Goal: Complete application form

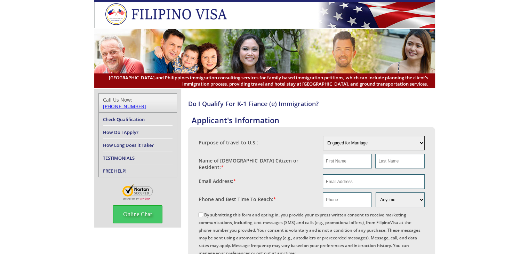
click at [414, 142] on select "Engaged for Marriage Already Married to U.S. Citizen / Resident For Short Term …" at bounding box center [374, 143] width 102 height 15
select select "4"
click at [323, 136] on select "Engaged for Marriage Already Married to U.S. Citizen / Resident For Short Term …" at bounding box center [374, 143] width 102 height 15
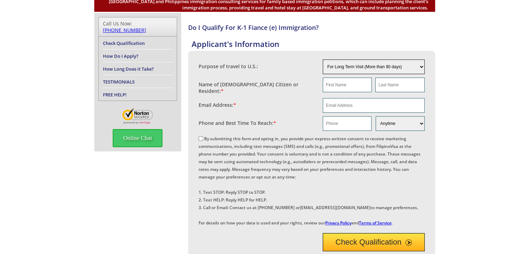
scroll to position [104, 0]
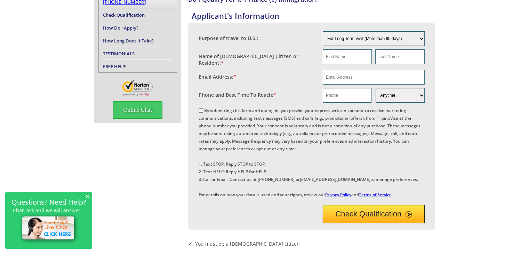
click at [202, 110] on div "By submitting this form and opting in, you provide your express written consent…" at bounding box center [312, 152] width 226 height 92
click at [201, 107] on label "By submitting this form and opting in, you provide your express written consent…" at bounding box center [310, 152] width 222 height 90
click at [201, 108] on input "By submitting this form and opting in, you provide your express written consent…" at bounding box center [201, 110] width 5 height 5
checkbox input "true"
click at [388, 223] on button "Check Qualification" at bounding box center [374, 214] width 102 height 18
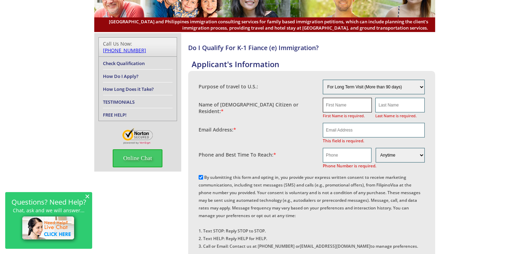
scroll to position [0, 0]
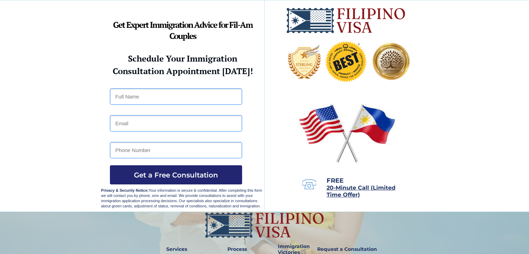
click at [171, 98] on input "text" at bounding box center [176, 96] width 132 height 16
click at [170, 98] on input "text" at bounding box center [176, 96] width 132 height 16
type input "l"
click at [170, 98] on input "LenaF" at bounding box center [176, 96] width 132 height 16
type input "[PERSON_NAME]"
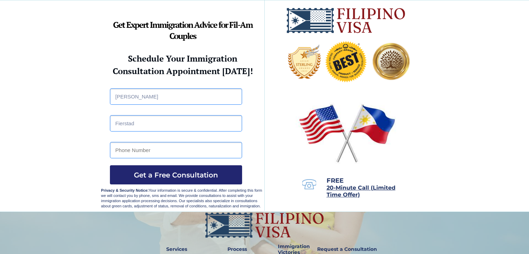
type input "Fierstad"
type input "5152431988"
click at [291, 145] on div at bounding box center [264, 105] width 327 height 211
click at [191, 178] on span "Get a Free Consultation" at bounding box center [176, 175] width 132 height 8
click at [176, 130] on input "Fierstad" at bounding box center [176, 123] width 132 height 16
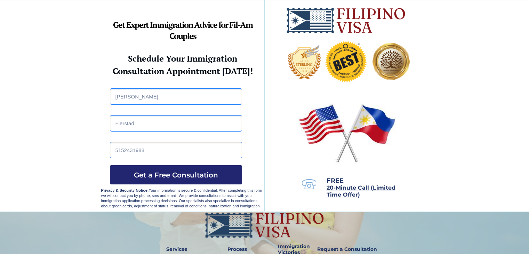
drag, startPoint x: 139, startPoint y: 128, endPoint x: 95, endPoint y: 127, distance: 44.2
type input "[EMAIL_ADDRESS][DOMAIN_NAME]"
click at [147, 101] on input "[PERSON_NAME]" at bounding box center [176, 96] width 132 height 16
type input "[PERSON_NAME]"
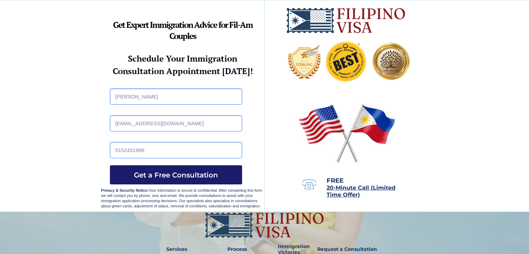
click at [168, 177] on span "Get a Free Consultation" at bounding box center [176, 175] width 132 height 8
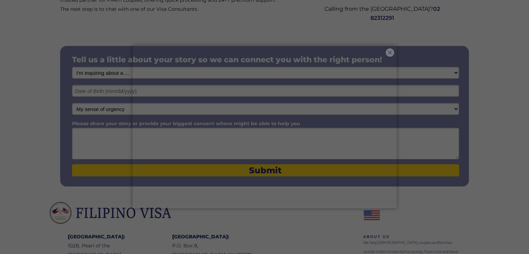
click at [392, 57] on button "×" at bounding box center [390, 52] width 8 height 8
